Goal: Information Seeking & Learning: Learn about a topic

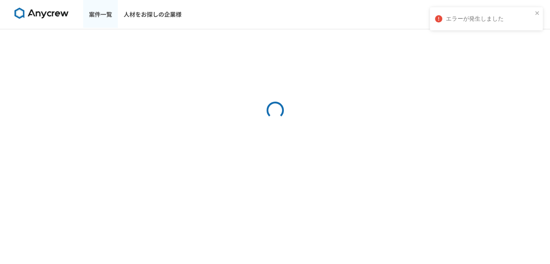
click at [104, 12] on link "案件一覧" at bounding box center [100, 14] width 35 height 29
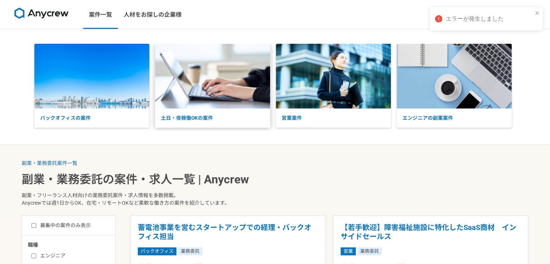
click at [197, 102] on img at bounding box center [212, 76] width 115 height 65
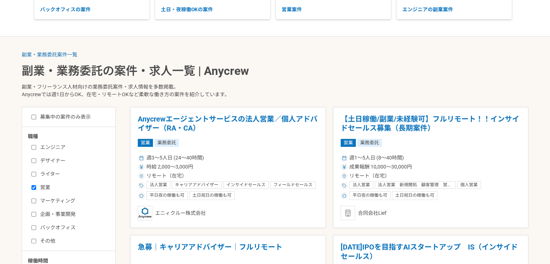
scroll to position [181, 0]
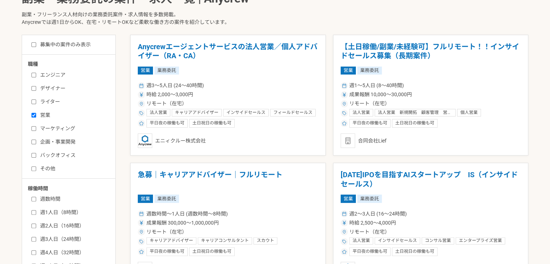
drag, startPoint x: 44, startPoint y: 115, endPoint x: 44, endPoint y: 121, distance: 6.1
click at [44, 115] on label "営業" at bounding box center [72, 115] width 83 height 8
click at [36, 115] on input "営業" at bounding box center [33, 115] width 5 height 5
checkbox input "false"
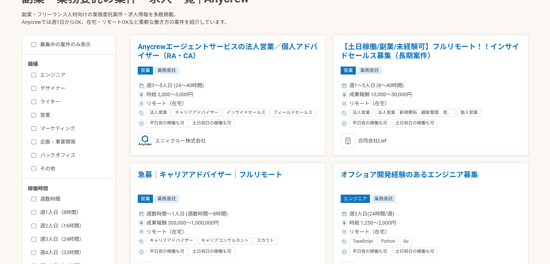
click at [41, 156] on label "バックオフィス" at bounding box center [72, 155] width 83 height 8
click at [36, 156] on input "バックオフィス" at bounding box center [33, 155] width 5 height 5
checkbox input "true"
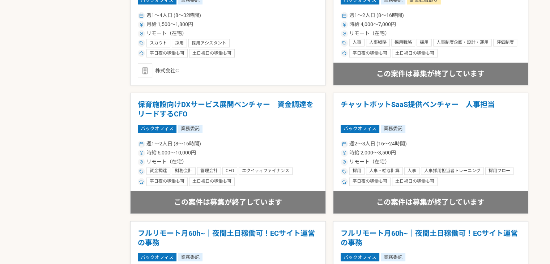
scroll to position [1301, 0]
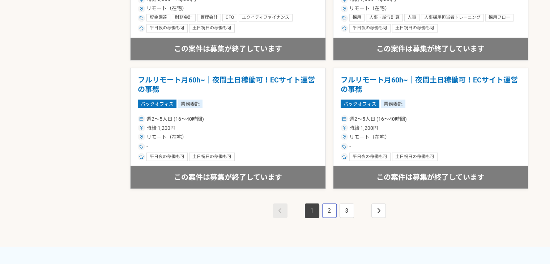
click at [331, 209] on link "2" at bounding box center [329, 210] width 14 height 14
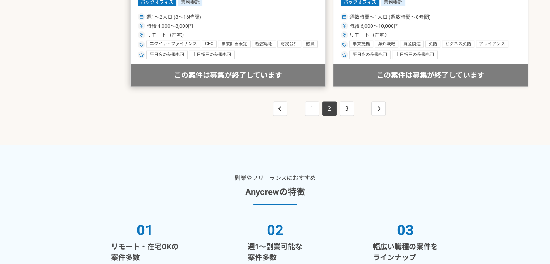
scroll to position [1410, 0]
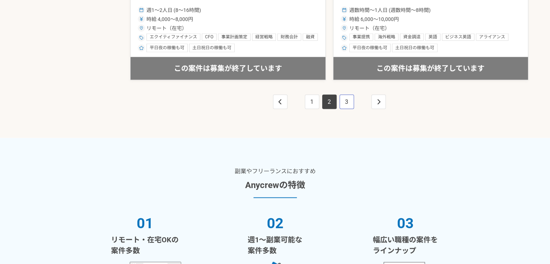
click at [347, 100] on link "3" at bounding box center [346, 102] width 14 height 14
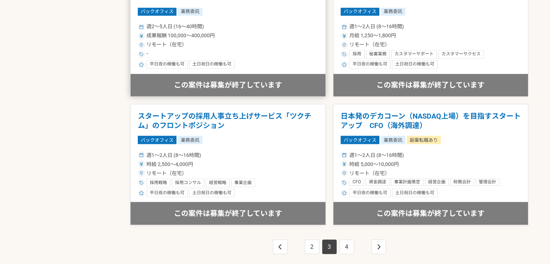
scroll to position [1410, 0]
